Goal: Task Accomplishment & Management: Manage account settings

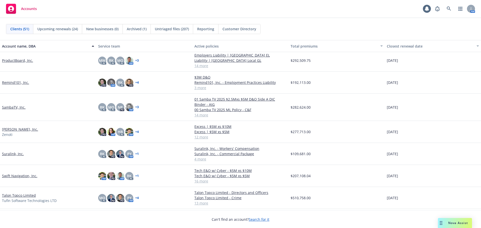
scroll to position [752, 0]
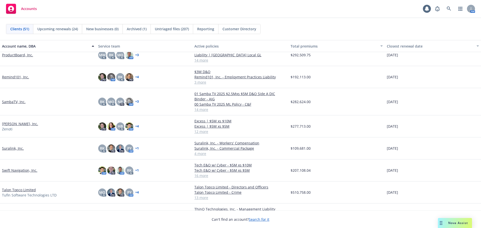
click at [27, 172] on link "Swift Navigation, Inc." at bounding box center [19, 170] width 35 height 5
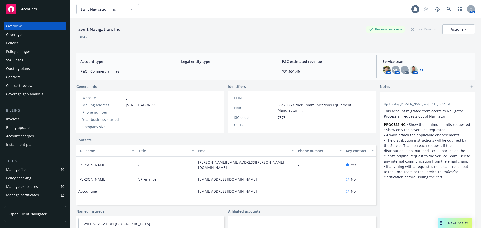
click at [27, 42] on div "Policies" at bounding box center [35, 43] width 58 height 8
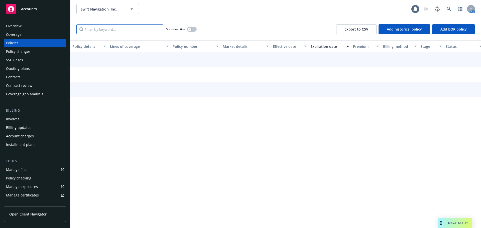
drag, startPoint x: 77, startPoint y: 34, endPoint x: 90, endPoint y: 29, distance: 14.0
click at [90, 29] on input "Filter by keyword..." at bounding box center [119, 29] width 87 height 10
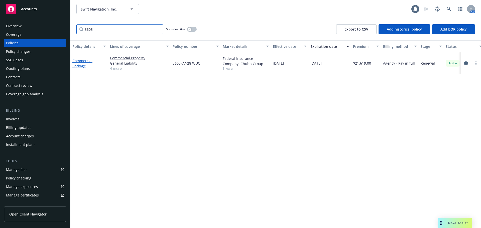
type input "3605"
click at [81, 67] on link "Commercial Package" at bounding box center [82, 63] width 20 height 10
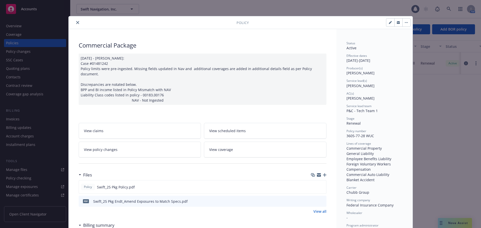
click at [323, 173] on icon "button" at bounding box center [325, 175] width 4 height 4
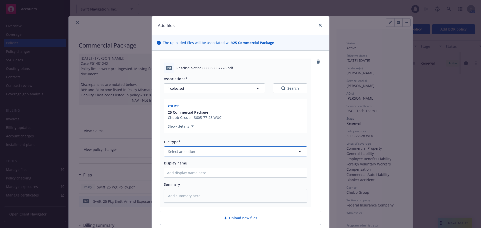
click at [199, 151] on button "Select an option" at bounding box center [235, 152] width 143 height 10
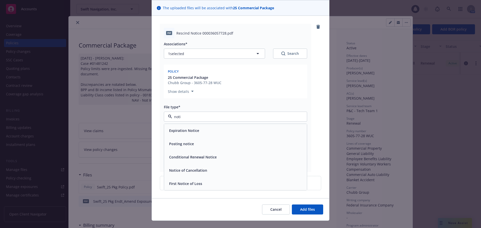
scroll to position [44, 0]
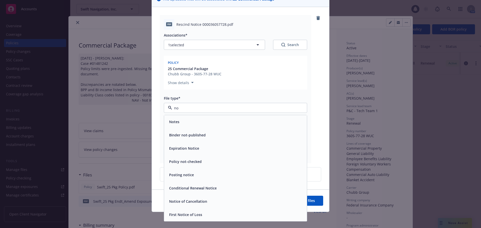
type input "n"
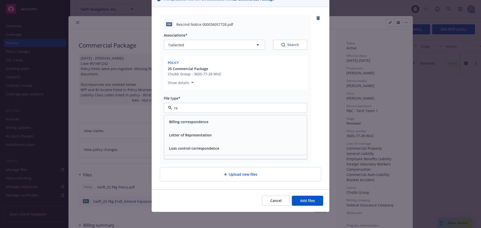
type input "r"
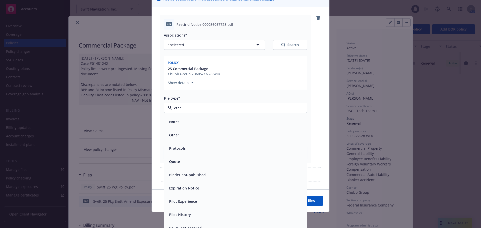
type input "other"
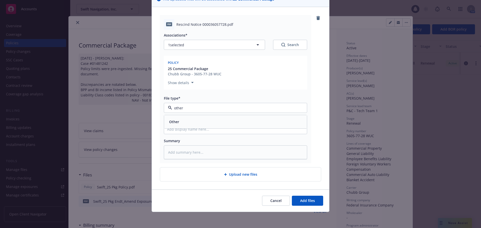
click at [236, 122] on div "Other" at bounding box center [235, 121] width 137 height 7
click at [306, 201] on span "Add files" at bounding box center [307, 201] width 15 height 5
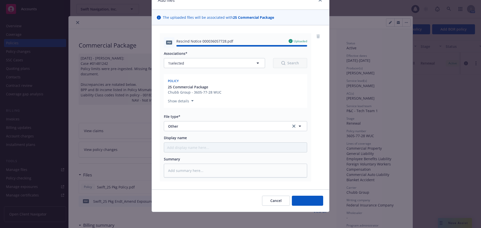
type textarea "x"
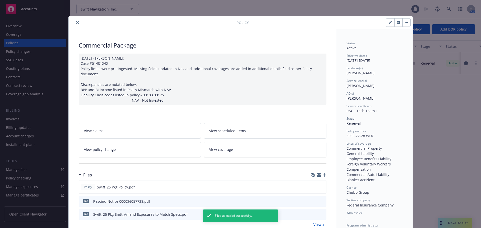
click at [76, 20] on button "close" at bounding box center [78, 23] width 6 height 6
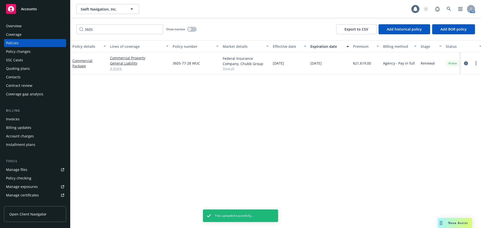
click at [46, 5] on div "Accounts" at bounding box center [35, 9] width 58 height 10
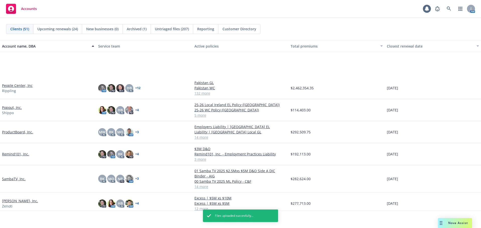
scroll to position [777, 0]
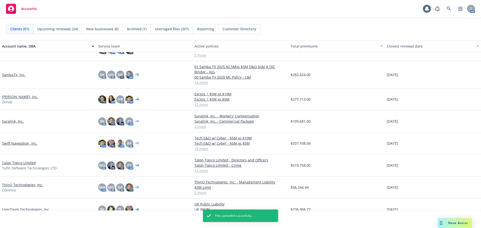
click at [19, 143] on link "Swift Navigation, Inc." at bounding box center [19, 143] width 35 height 5
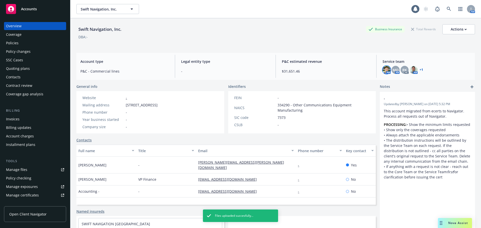
click at [385, 70] on img at bounding box center [387, 70] width 8 height 8
click at [435, 63] on span "Service team" at bounding box center [427, 61] width 88 height 5
click at [33, 13] on div "Accounts" at bounding box center [35, 9] width 58 height 10
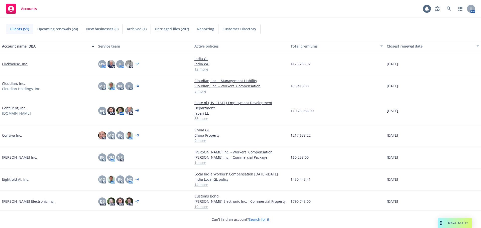
scroll to position [251, 0]
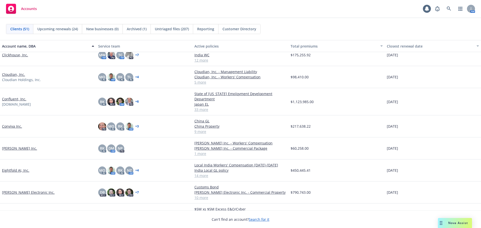
click at [17, 171] on link "Eightfold AI, Inc." at bounding box center [15, 170] width 27 height 5
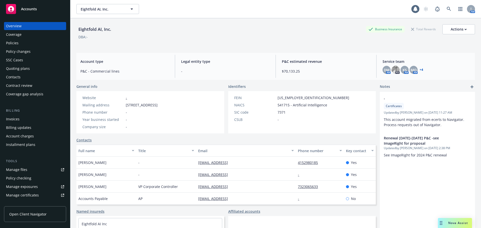
click at [30, 120] on div "Invoices" at bounding box center [35, 119] width 58 height 8
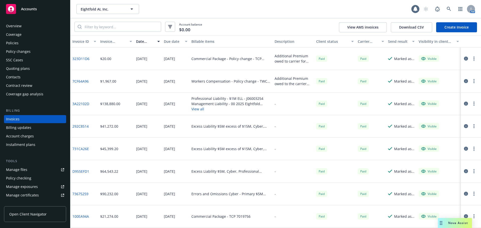
click at [26, 45] on div "Policies" at bounding box center [35, 43] width 58 height 8
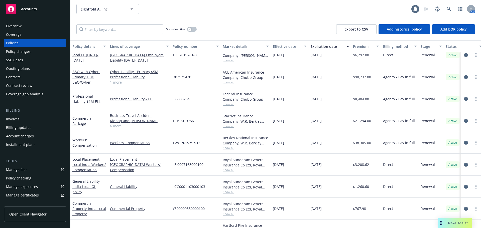
scroll to position [164, 0]
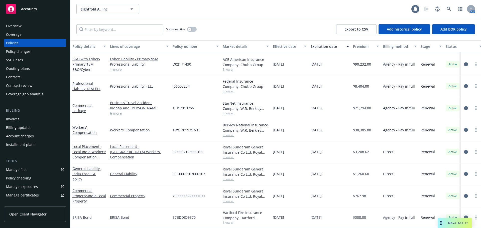
click at [27, 8] on span "Accounts" at bounding box center [29, 9] width 16 height 4
